Goal: Go to known website: Access a specific website the user already knows

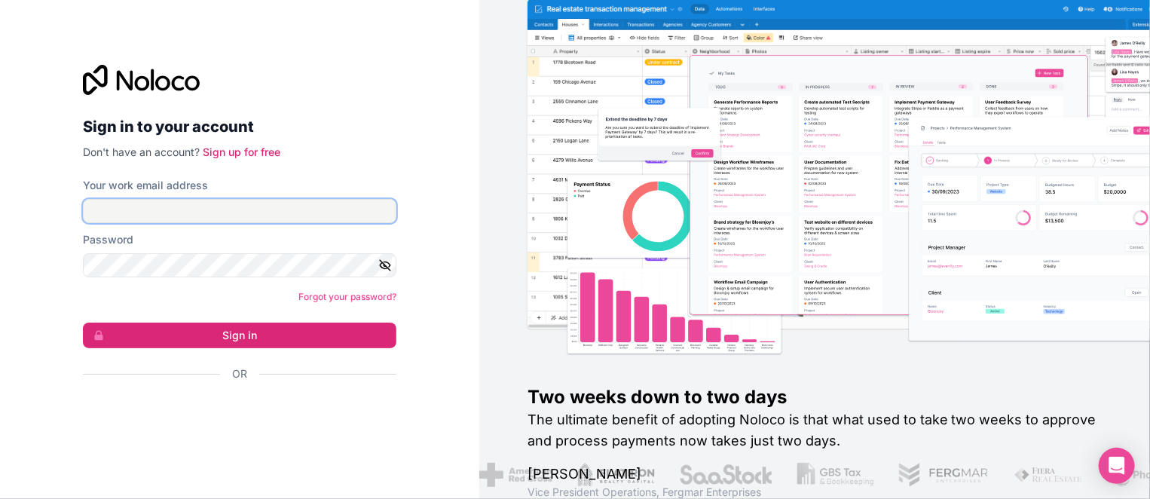
click at [283, 213] on input "Your work email address" at bounding box center [240, 211] width 314 height 24
type input "[EMAIL_ADDRESS][DOMAIN_NAME]"
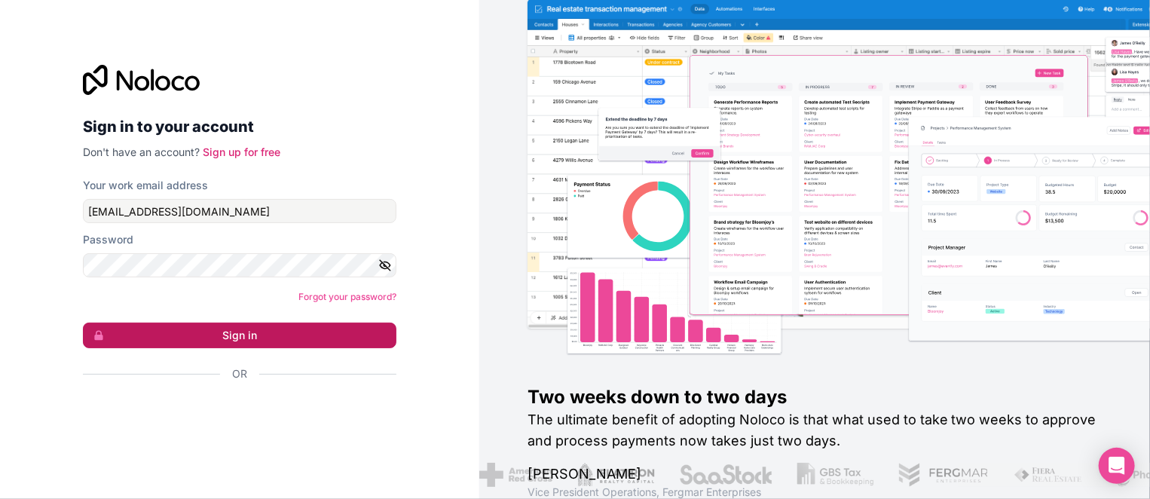
click at [225, 337] on button "Sign in" at bounding box center [240, 336] width 314 height 26
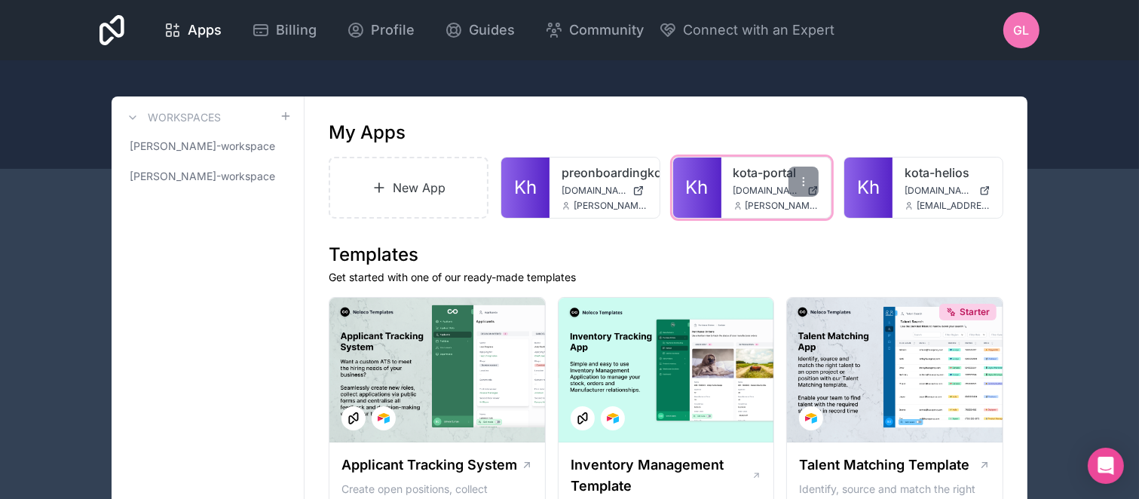
click at [700, 182] on span "Kh" at bounding box center [697, 188] width 23 height 24
